Goal: Use online tool/utility: Utilize a website feature to perform a specific function

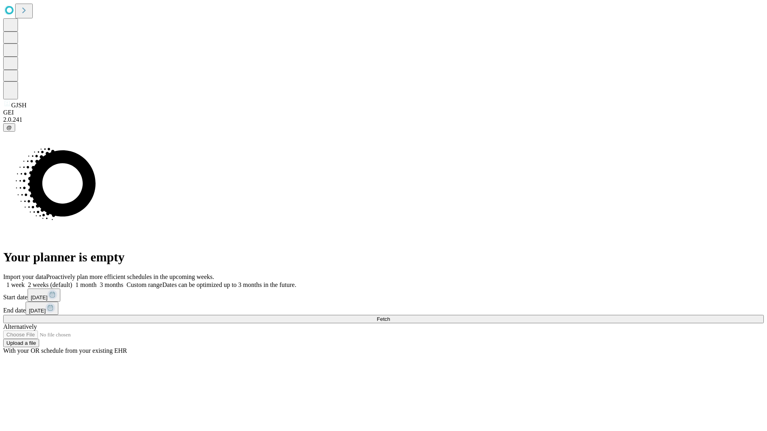
click at [390, 316] on span "Fetch" at bounding box center [383, 319] width 13 height 6
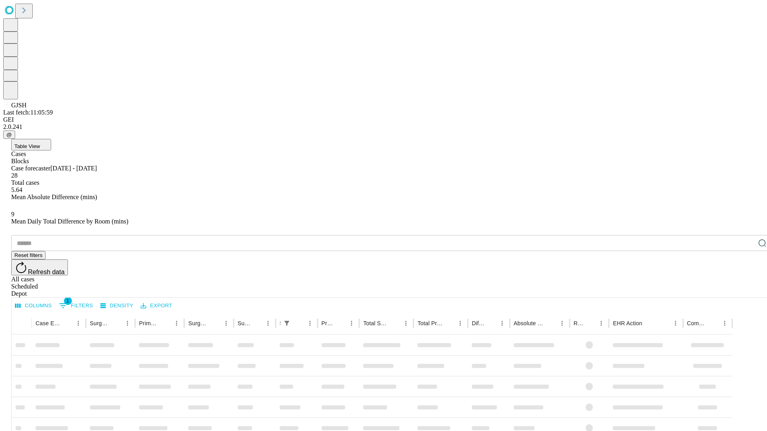
click at [40, 143] on span "Table View" at bounding box center [27, 146] width 26 height 6
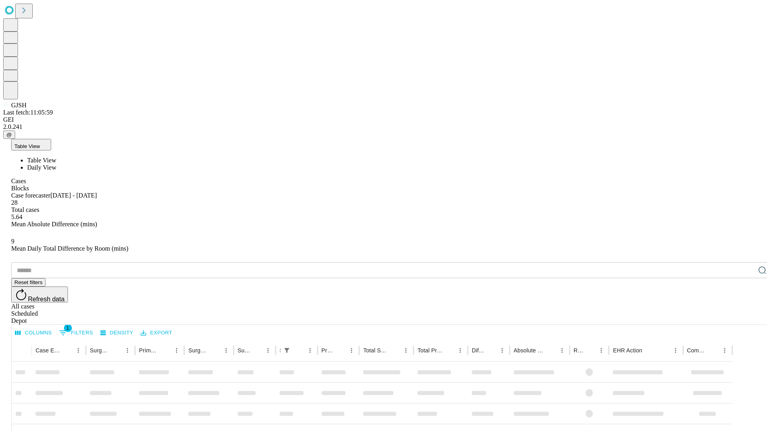
click at [56, 164] on span "Daily View" at bounding box center [41, 167] width 29 height 7
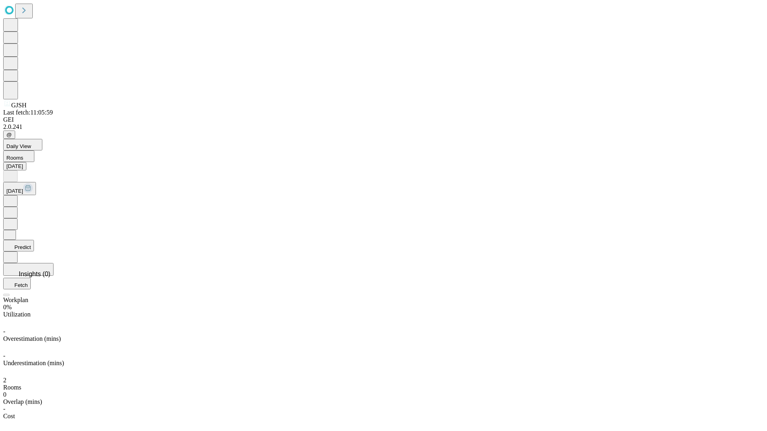
click at [34, 240] on button "Predict" at bounding box center [18, 246] width 31 height 12
